Goal: Information Seeking & Learning: Learn about a topic

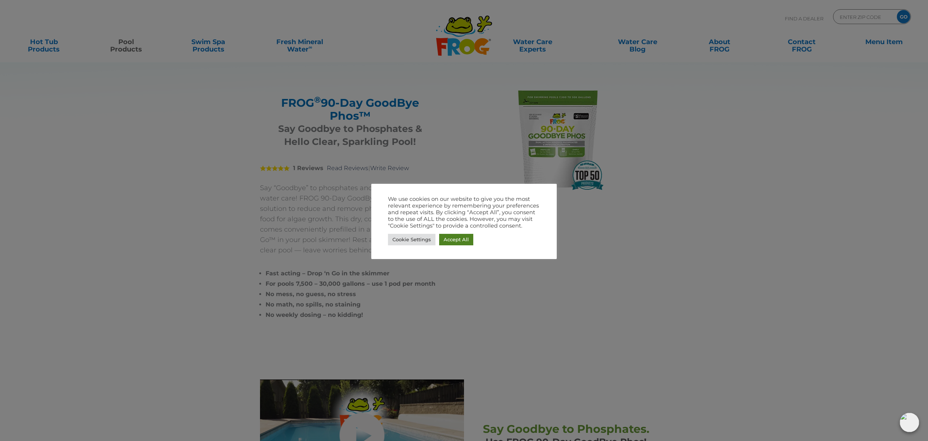
click at [458, 244] on link "Accept All" at bounding box center [456, 239] width 34 height 11
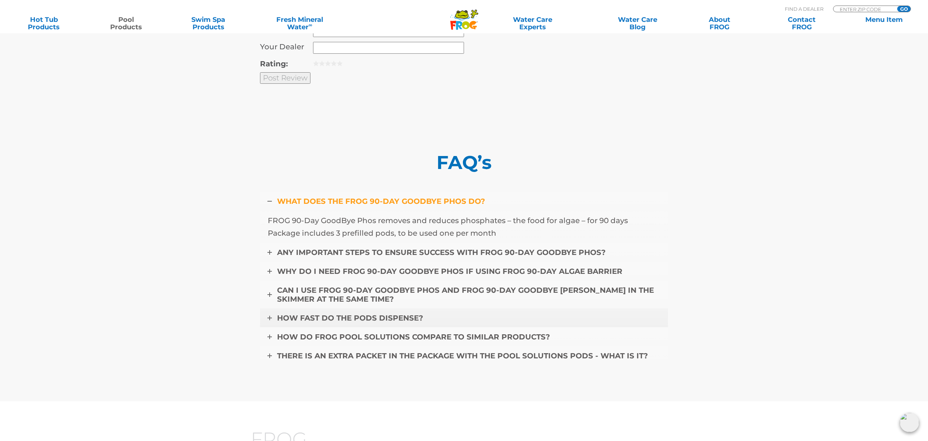
scroll to position [3025, 0]
click at [318, 314] on span "HOW FAST DO THE PODS DISPENSE?" at bounding box center [350, 317] width 146 height 9
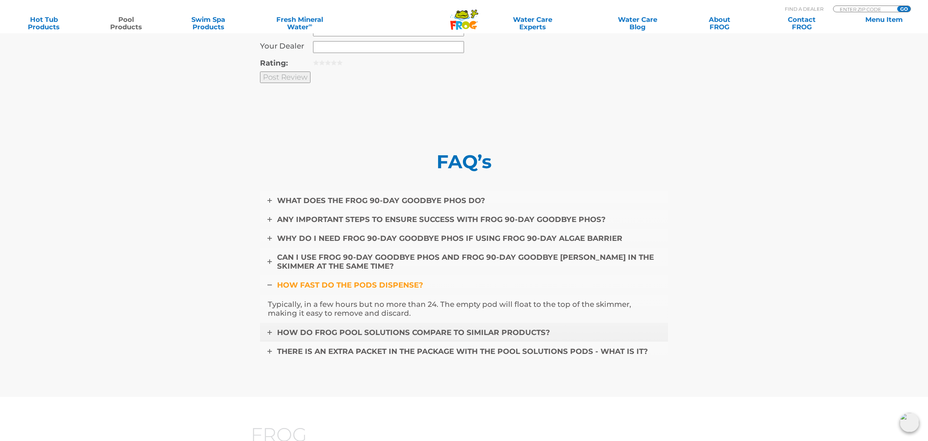
click at [345, 334] on span "HOW DO FROG POOL SOLUTIONS COMPARE TO SIMILAR PRODUCTS?" at bounding box center [413, 332] width 273 height 9
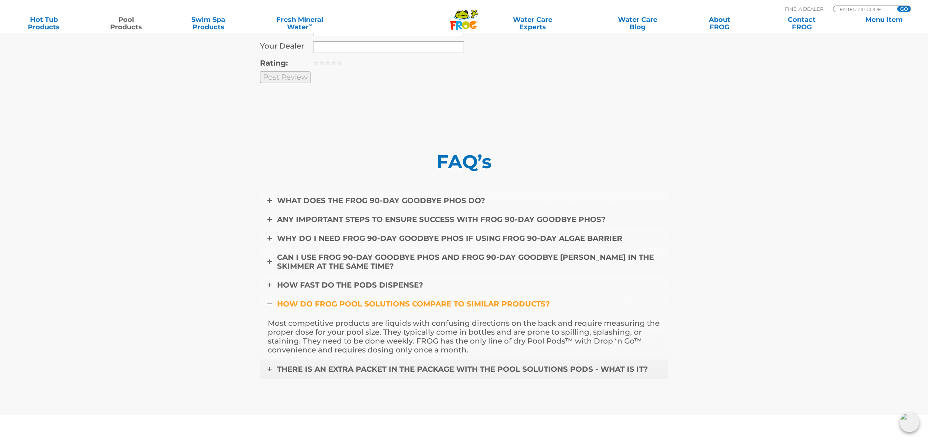
click at [342, 371] on span "THERE IS AN EXTRA PACKET IN THE PACKAGE WITH THE POOL SOLUTIONS PODS - WHAT IS …" at bounding box center [462, 369] width 371 height 9
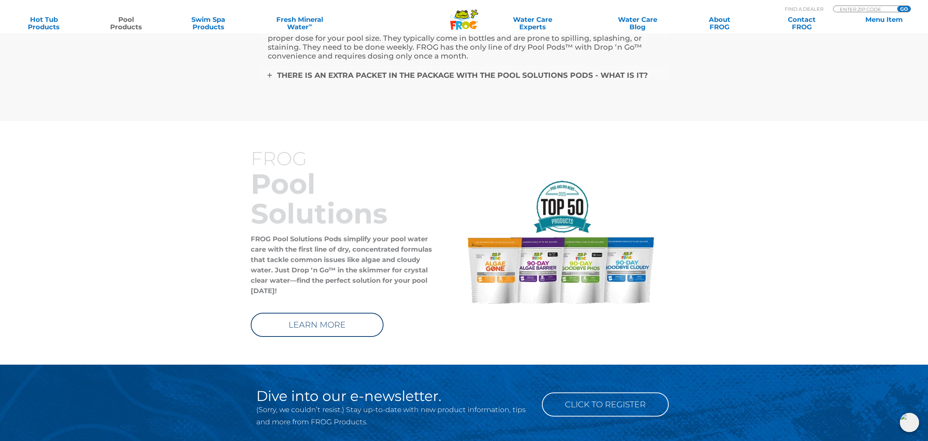
scroll to position [3231, 0]
